Goal: Transaction & Acquisition: Purchase product/service

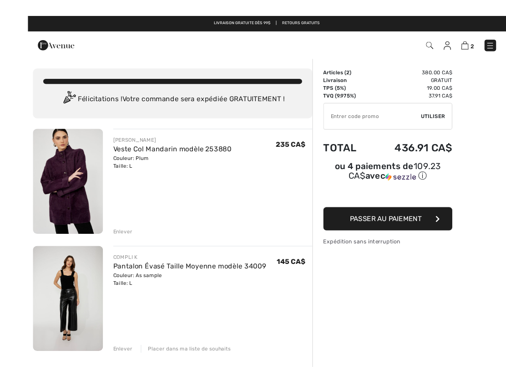
scroll to position [45, 0]
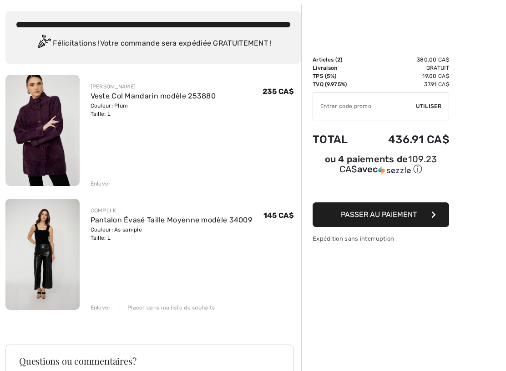
click at [100, 186] on div "Enlever" at bounding box center [101, 183] width 20 height 8
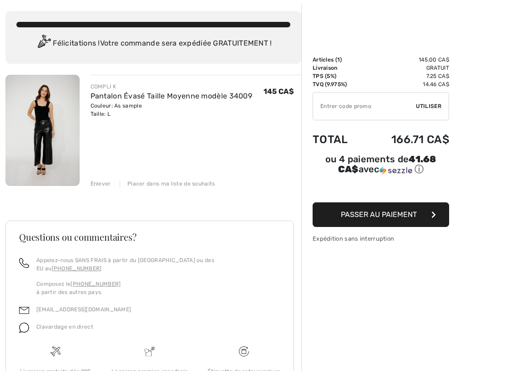
click at [371, 217] on span "Passer au paiement" at bounding box center [379, 214] width 76 height 9
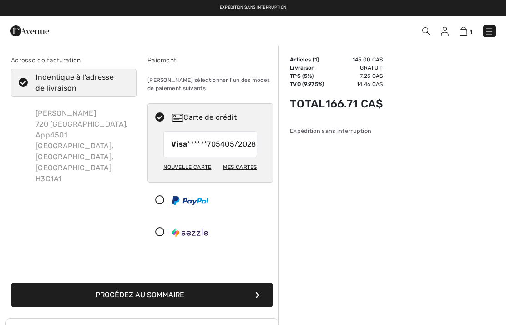
click at [131, 306] on button "Procédez au sommaire" at bounding box center [142, 295] width 262 height 25
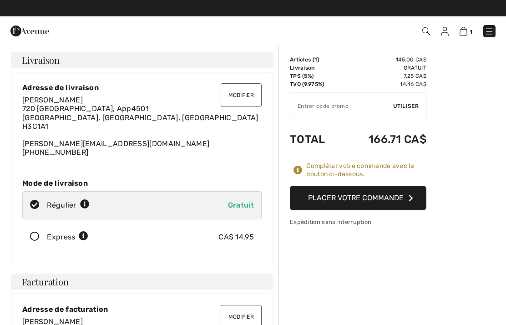
click at [331, 192] on button "Placer votre commande" at bounding box center [358, 198] width 137 height 25
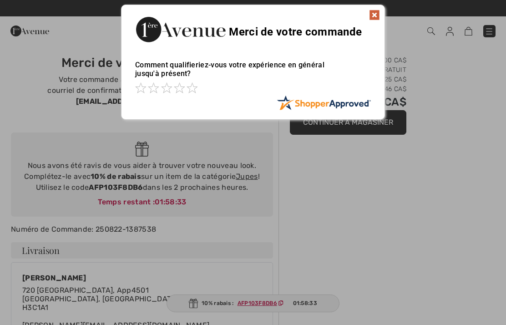
click at [379, 13] on img at bounding box center [374, 15] width 11 height 11
